Goal: Information Seeking & Learning: Understand process/instructions

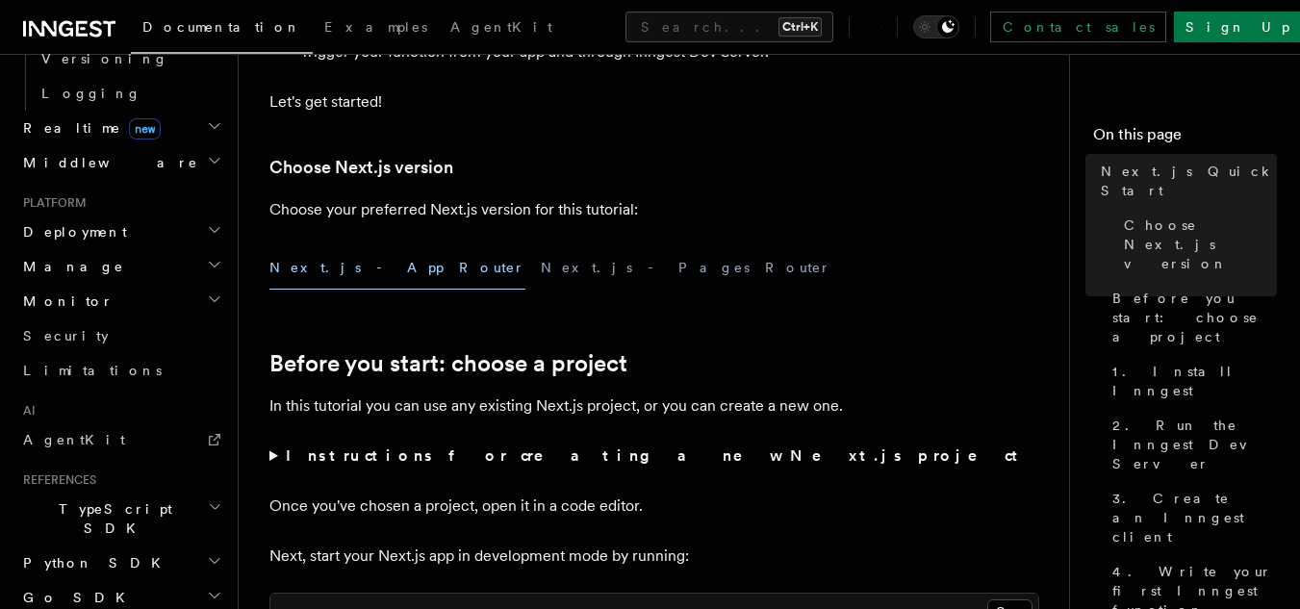
scroll to position [931, 0]
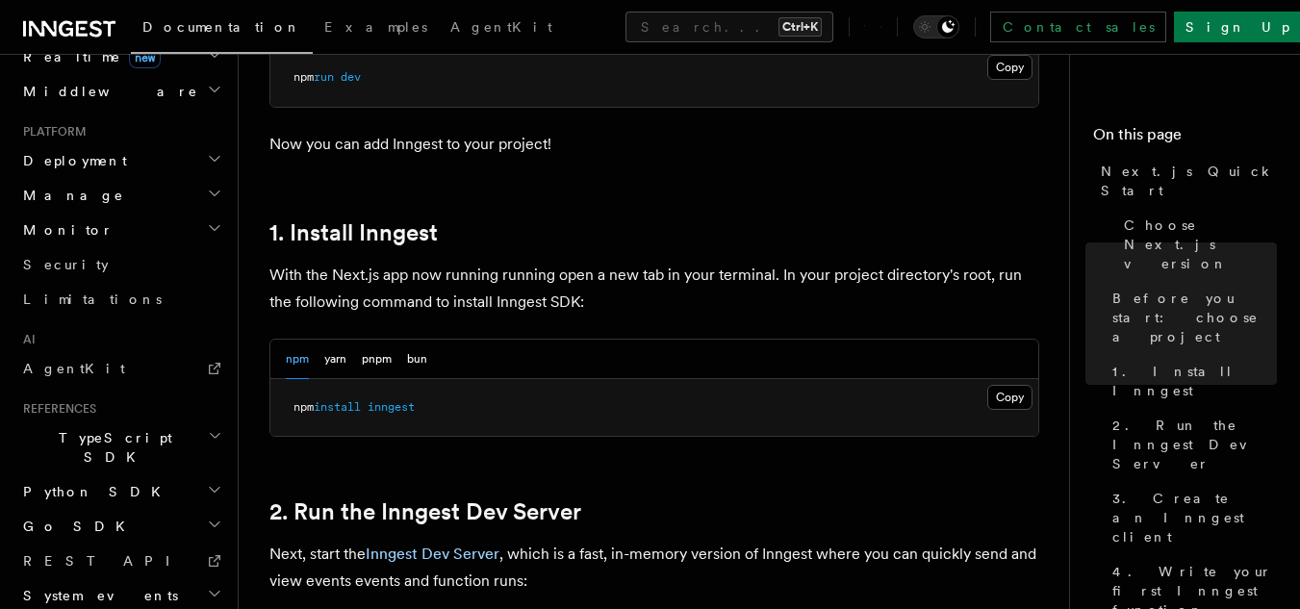
scroll to position [962, 0]
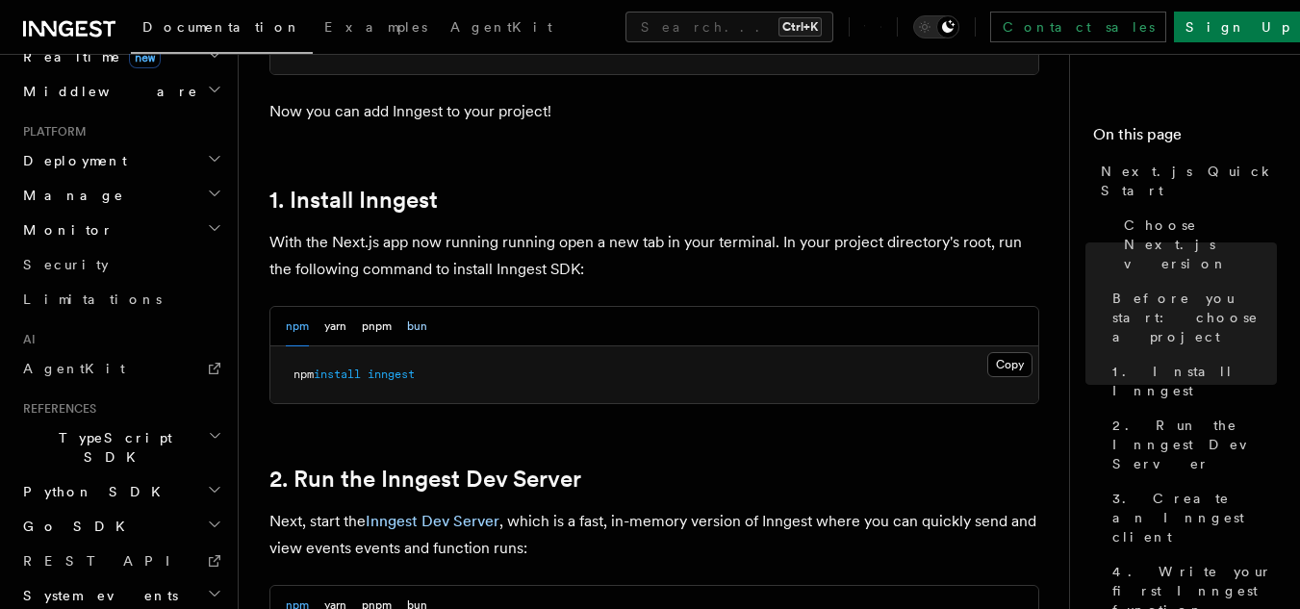
click at [415, 333] on button "bun" at bounding box center [417, 326] width 20 height 39
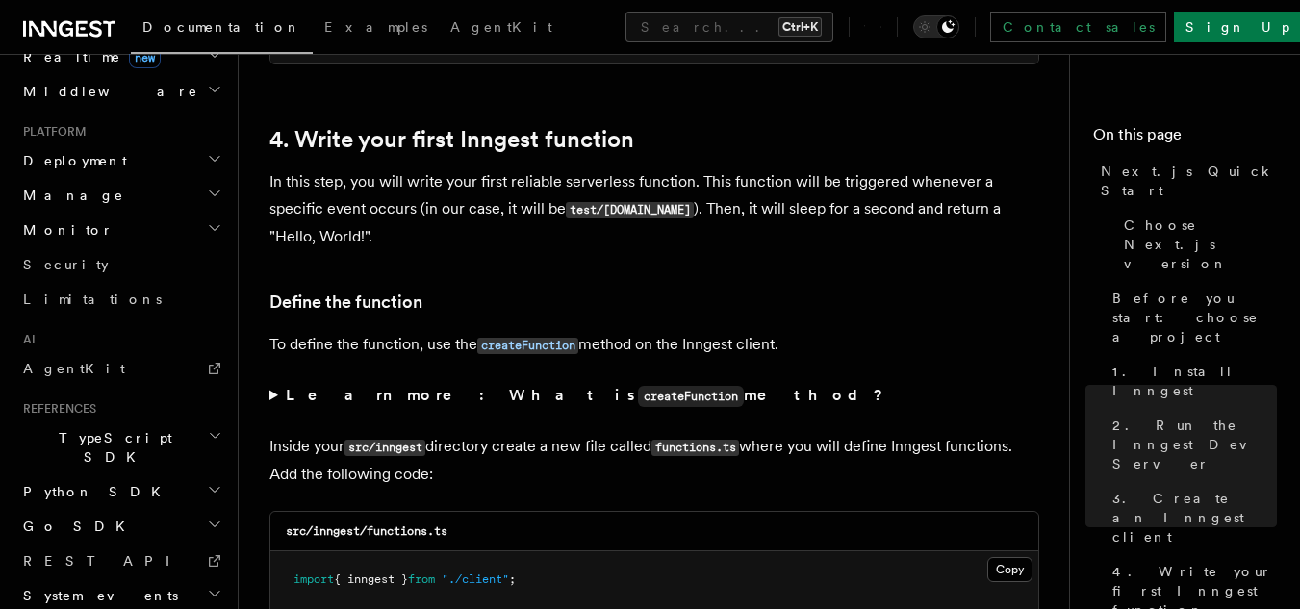
scroll to position [3079, 0]
click at [765, 219] on p "In this step, you will write your first reliable serverless function. This func…" at bounding box center [654, 208] width 770 height 82
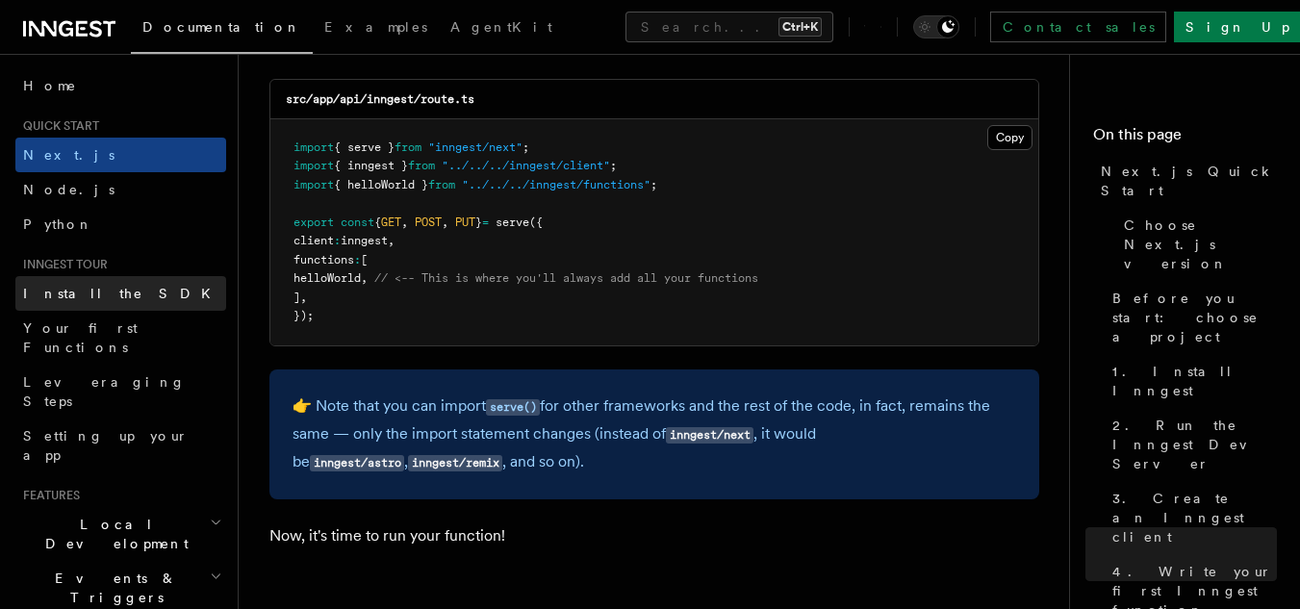
scroll to position [0, 0]
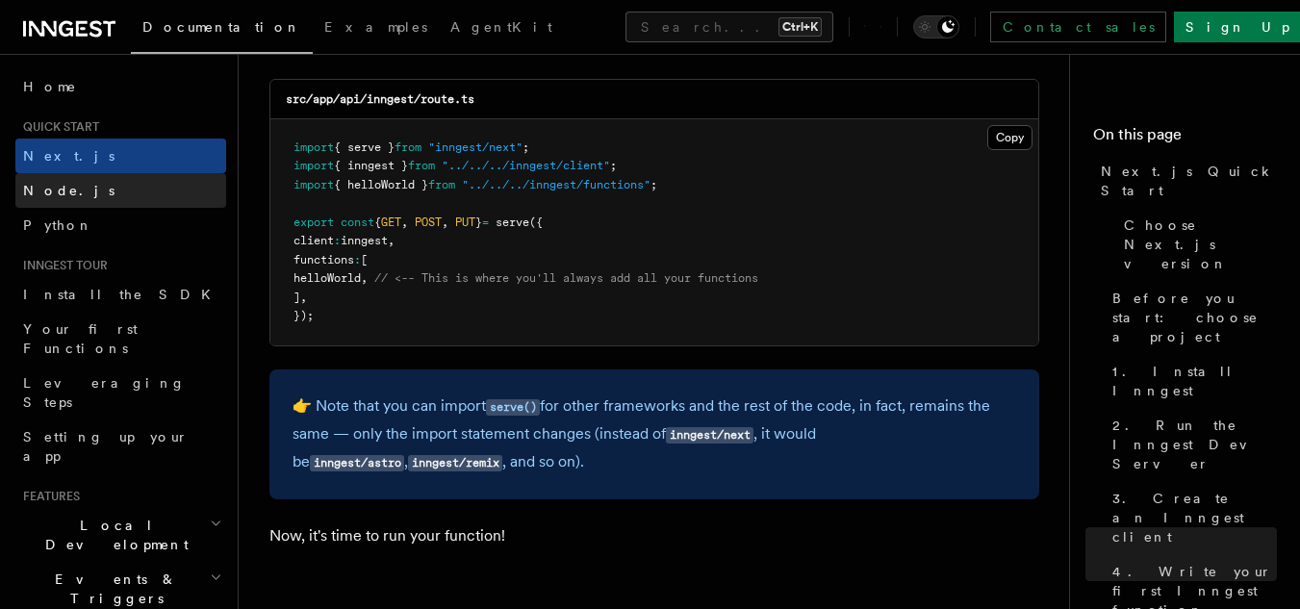
click at [140, 190] on link "Node.js" at bounding box center [120, 190] width 211 height 35
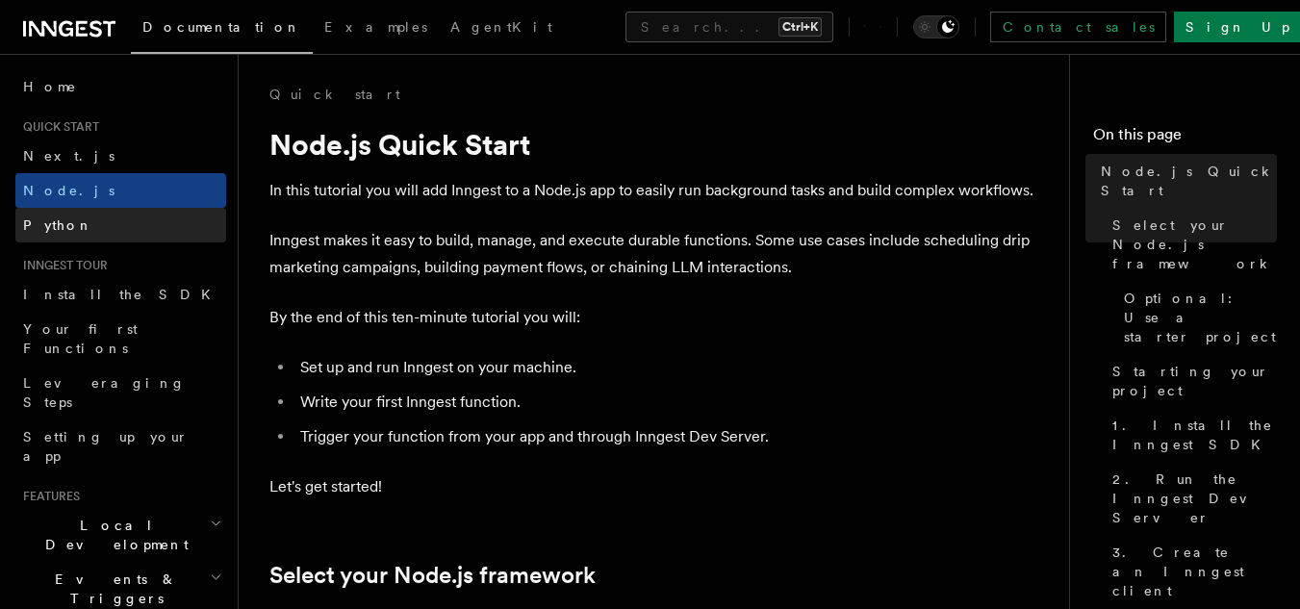
click at [130, 225] on link "Python" at bounding box center [120, 225] width 211 height 35
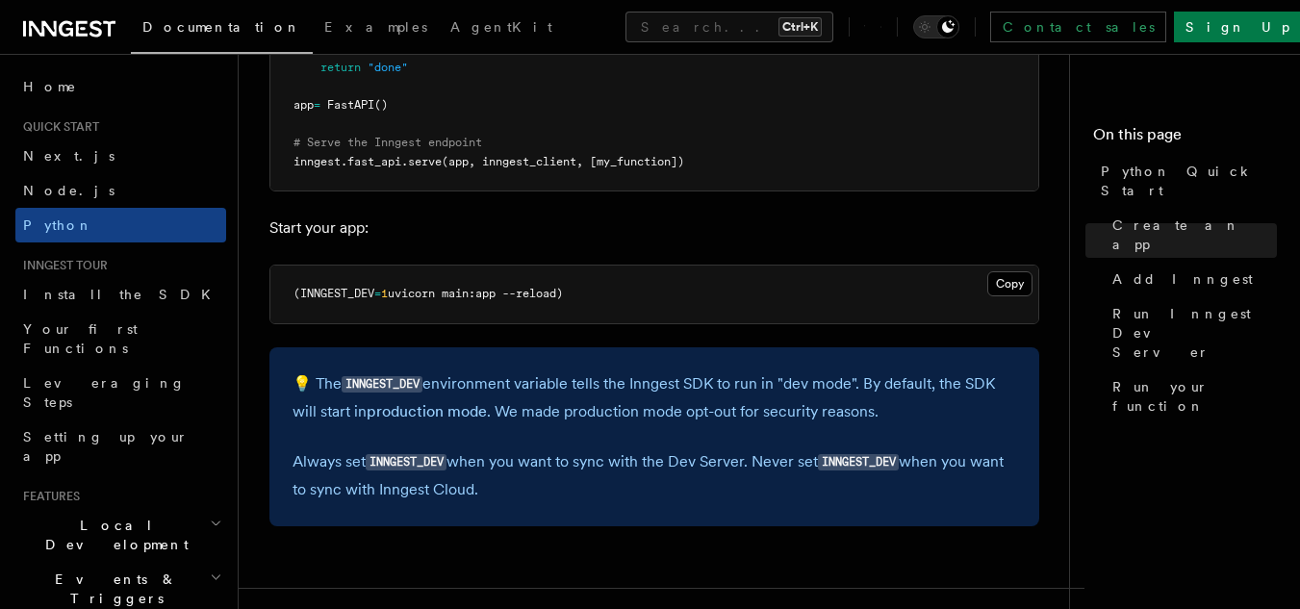
scroll to position [1828, 0]
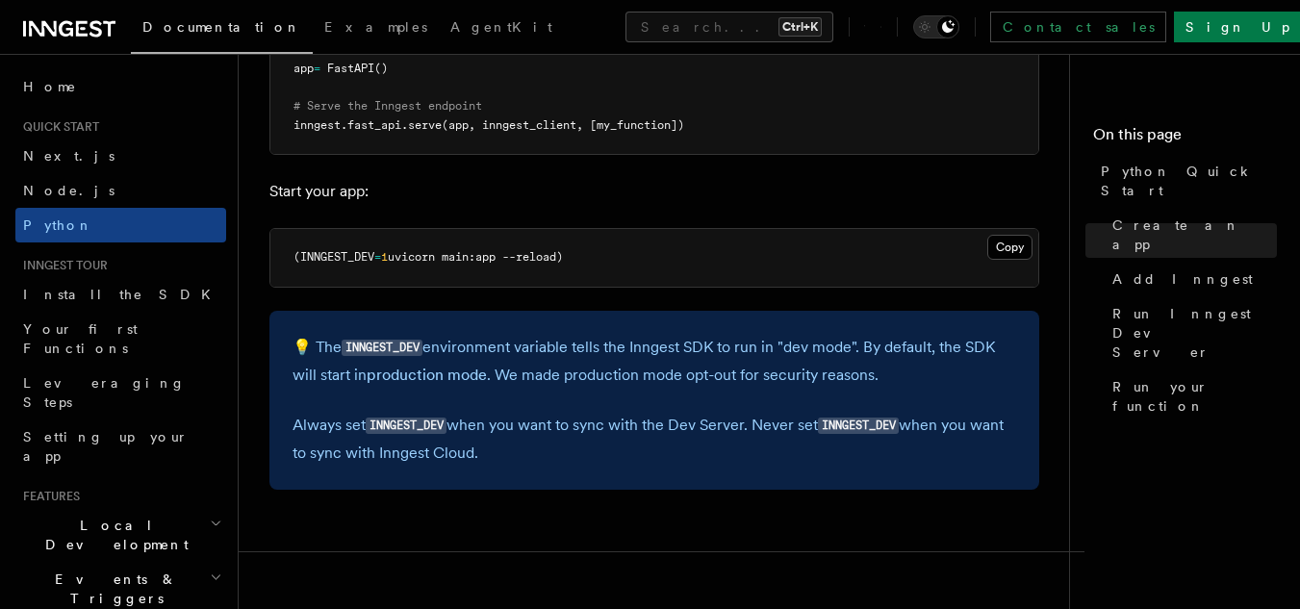
click at [62, 37] on icon at bounding box center [69, 28] width 92 height 23
